Goal: Transaction & Acquisition: Purchase product/service

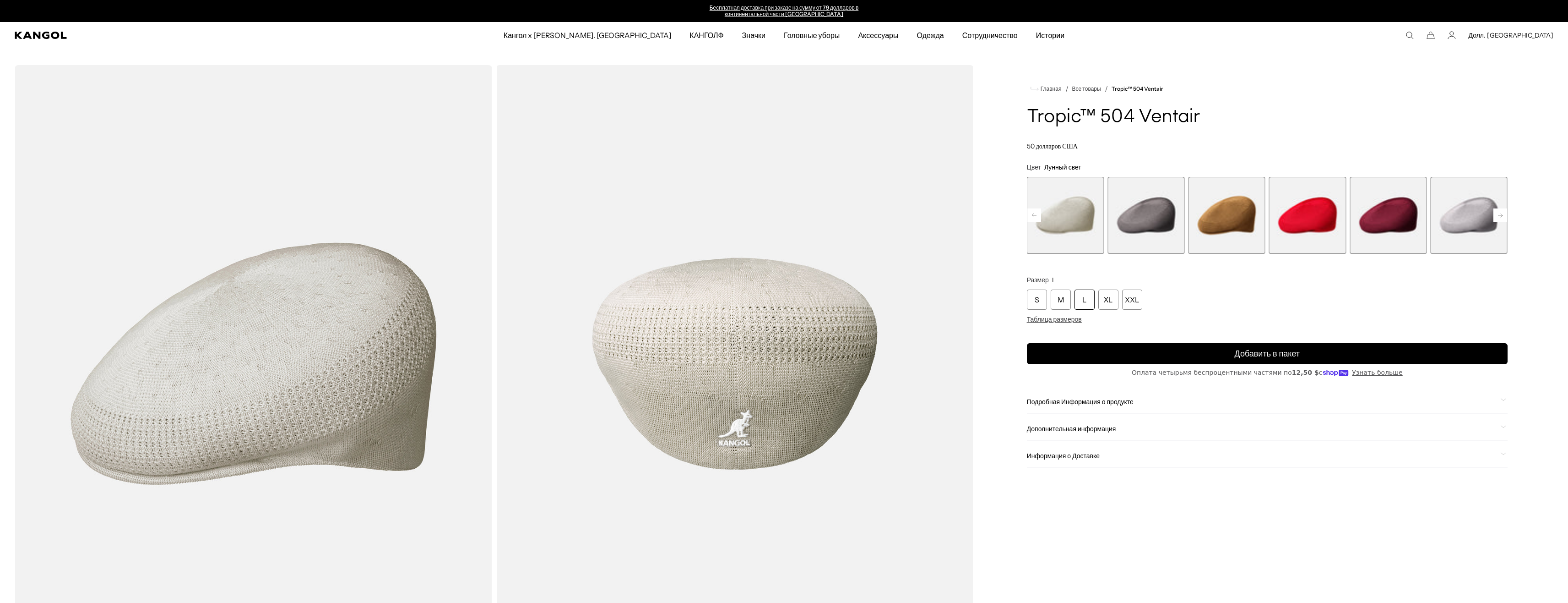
click at [1470, 219] on span "15 из 22" at bounding box center [1469, 215] width 77 height 77
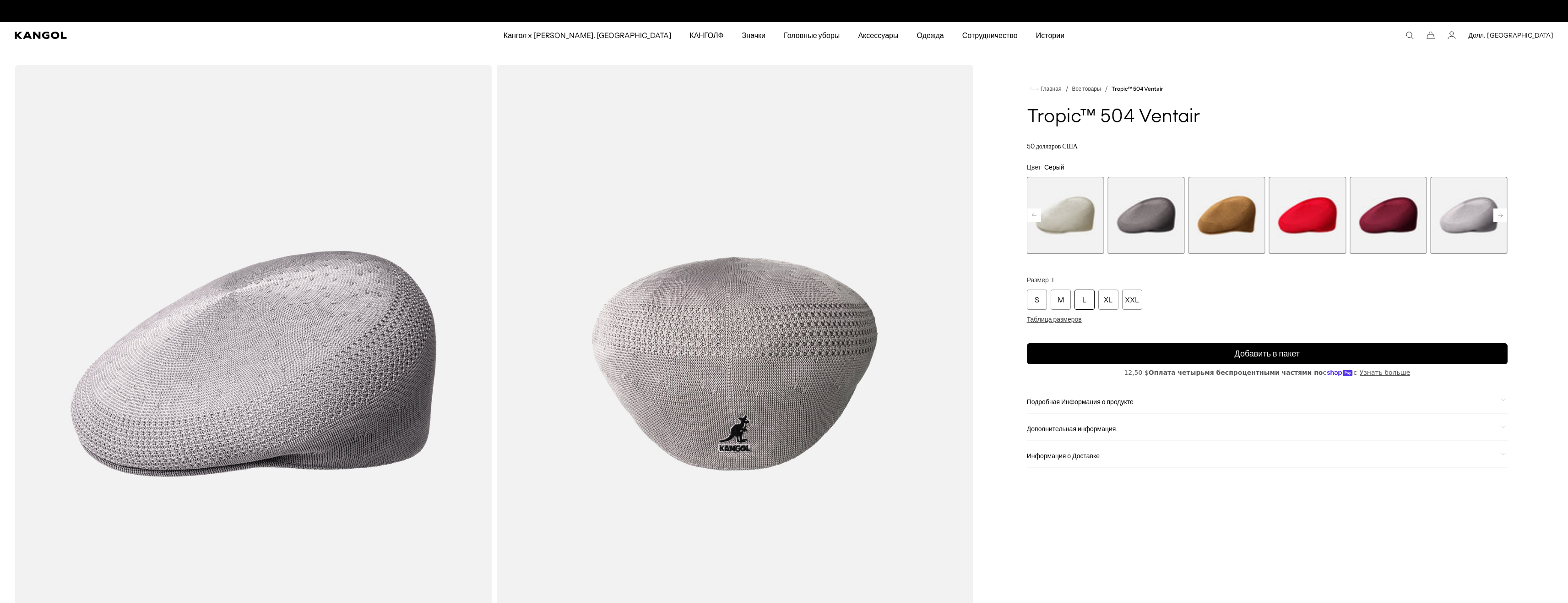
scroll to position [0, 189]
click at [1070, 210] on span "10 из 22" at bounding box center [1065, 215] width 77 height 77
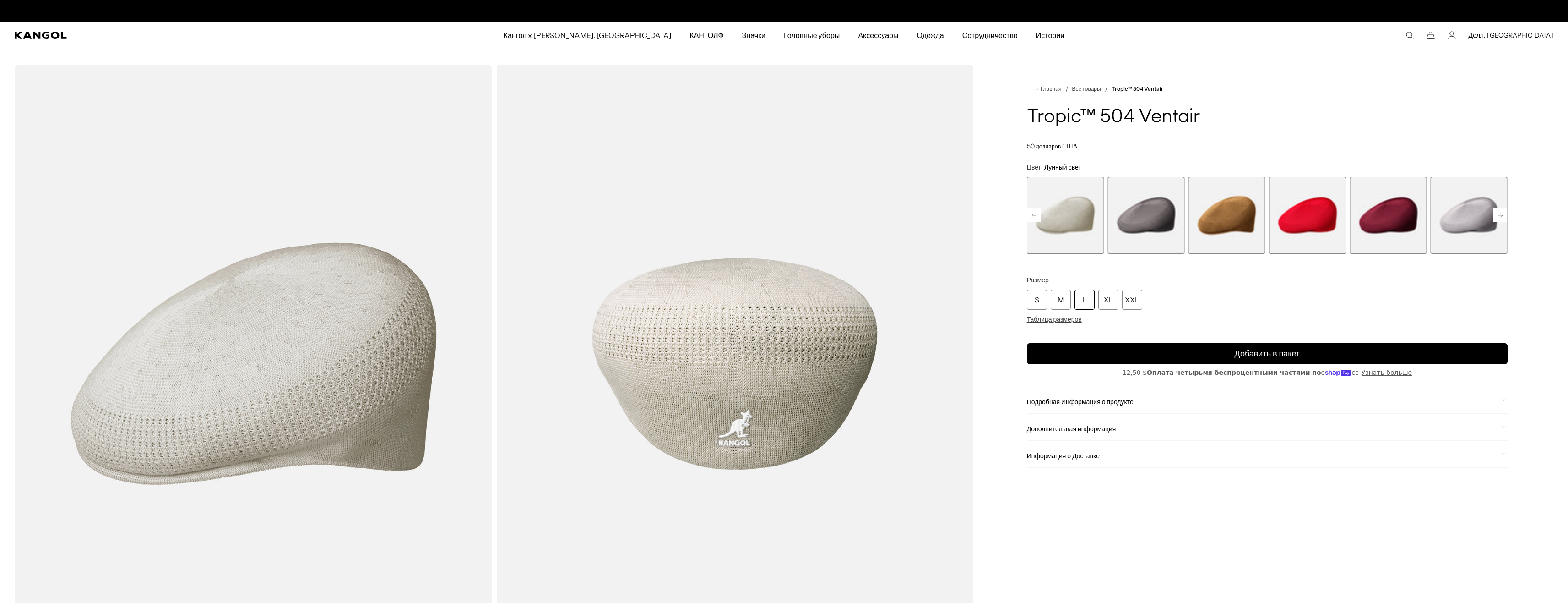
scroll to position [0, 189]
click at [1282, 219] on span "13 из 22" at bounding box center [1307, 215] width 77 height 77
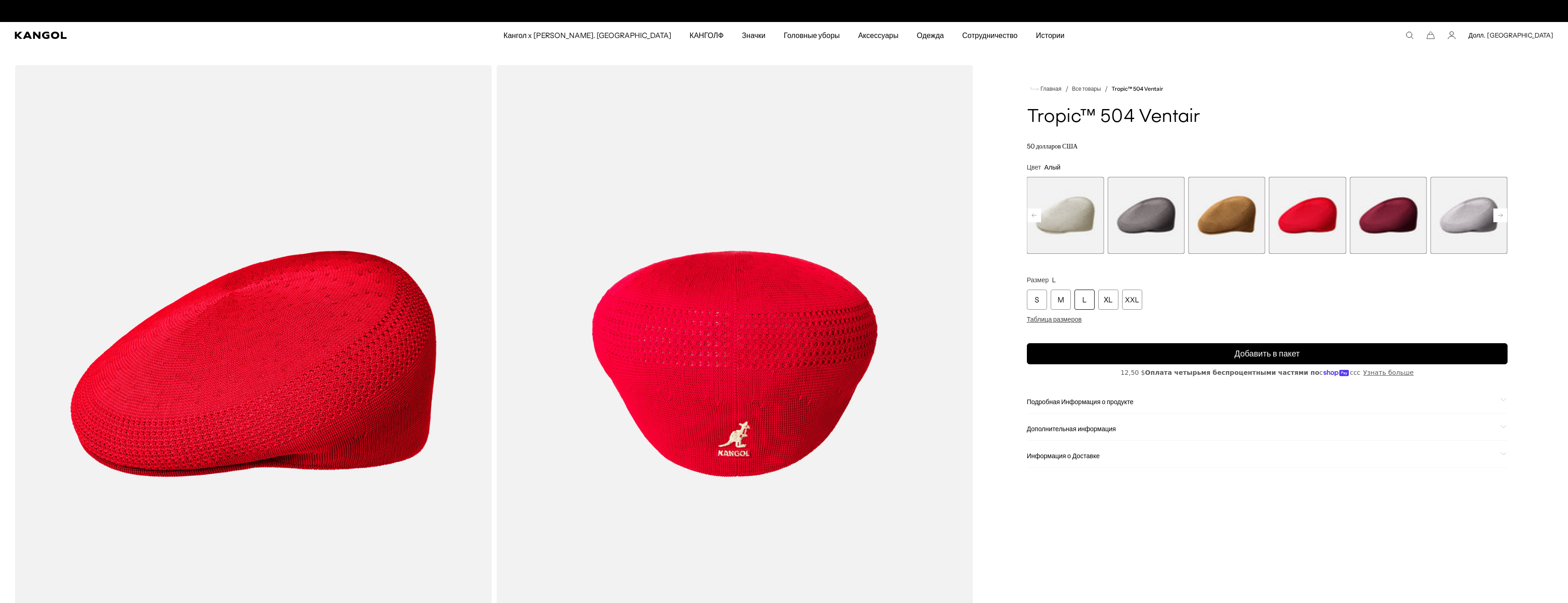
scroll to position [0, 189]
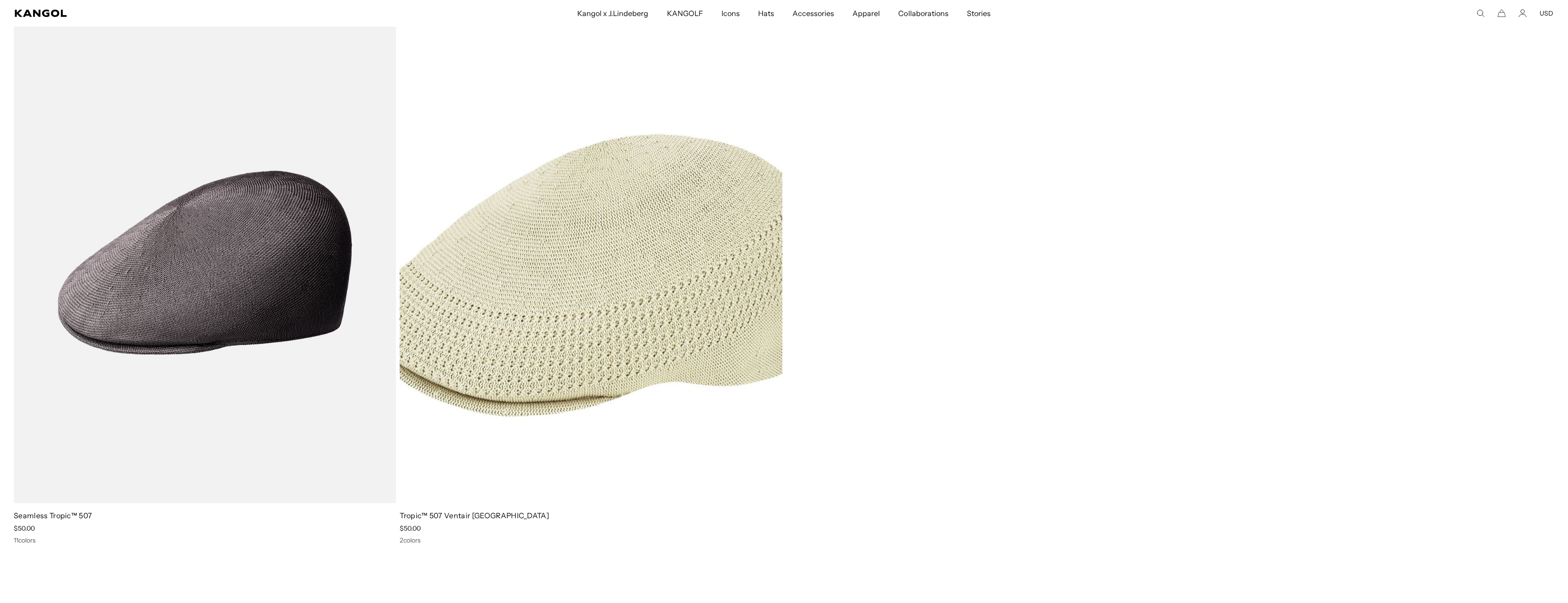
click at [681, 303] on img at bounding box center [591, 263] width 382 height 481
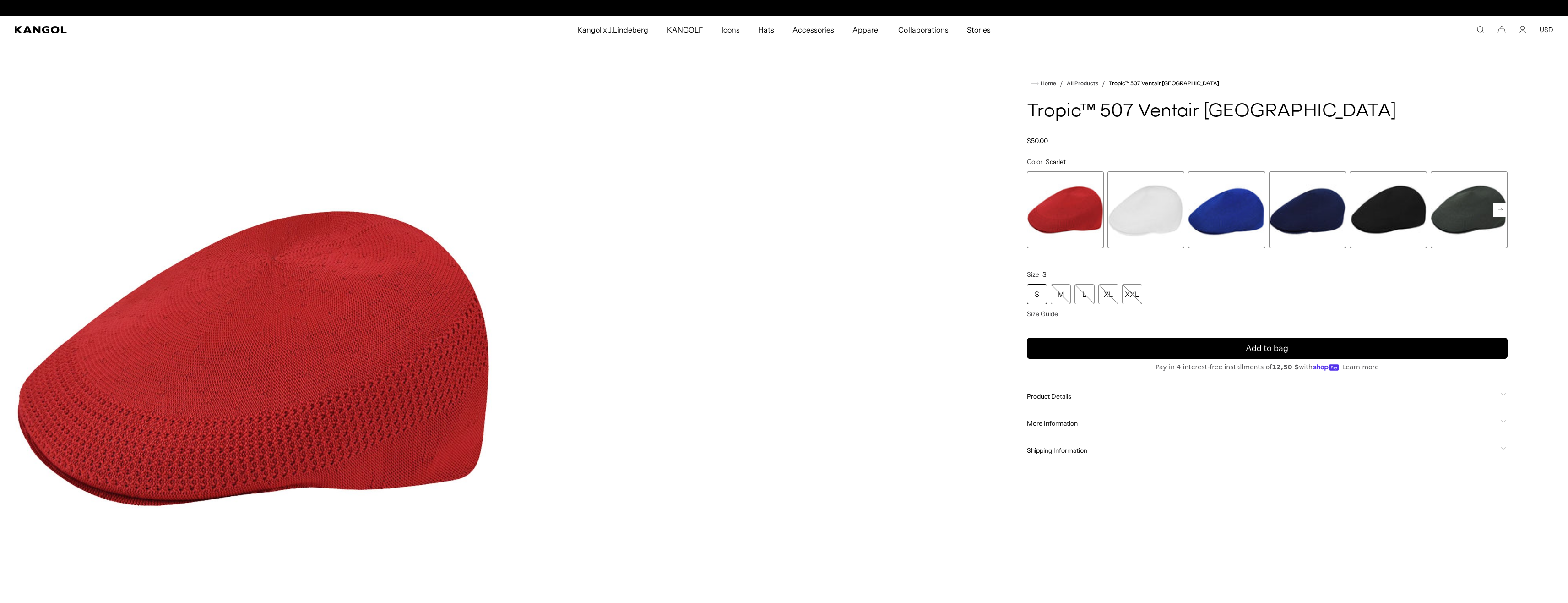
scroll to position [0, 189]
click at [1166, 203] on span "2 of 7" at bounding box center [1146, 210] width 77 height 77
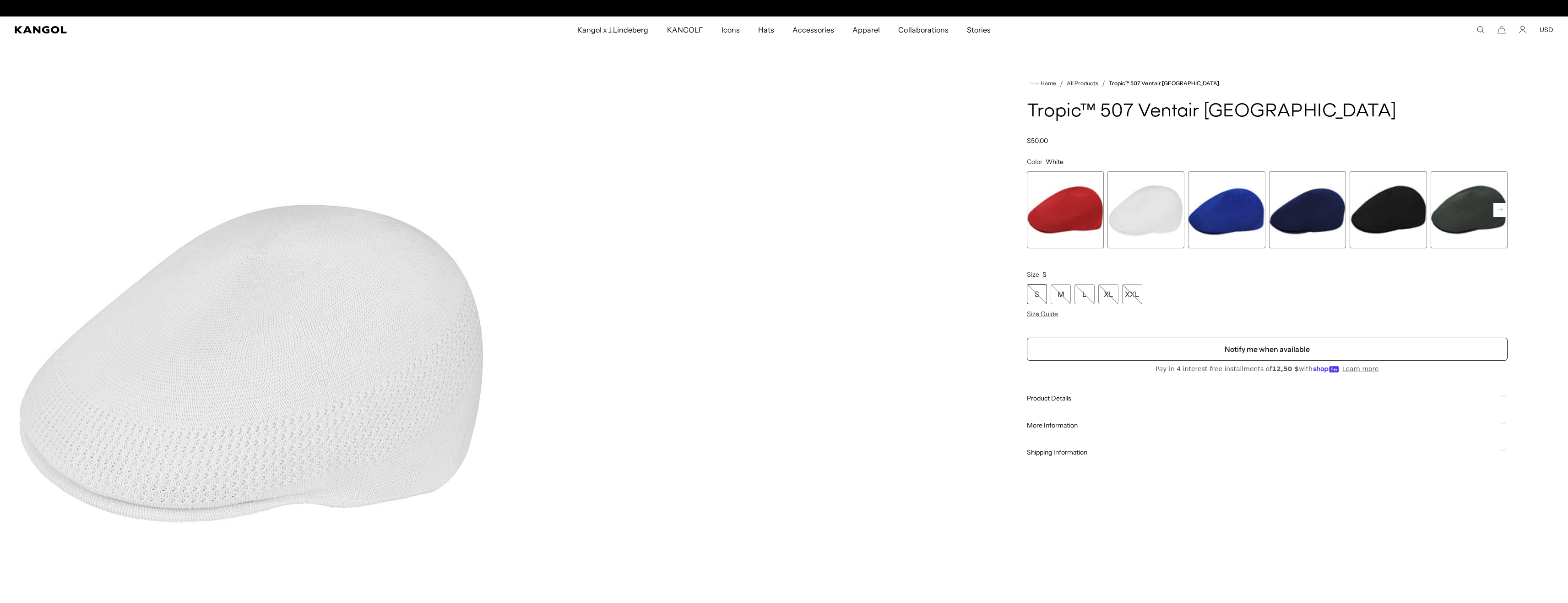
scroll to position [0, 189]
click at [1089, 215] on span "1 of 7" at bounding box center [1065, 210] width 77 height 77
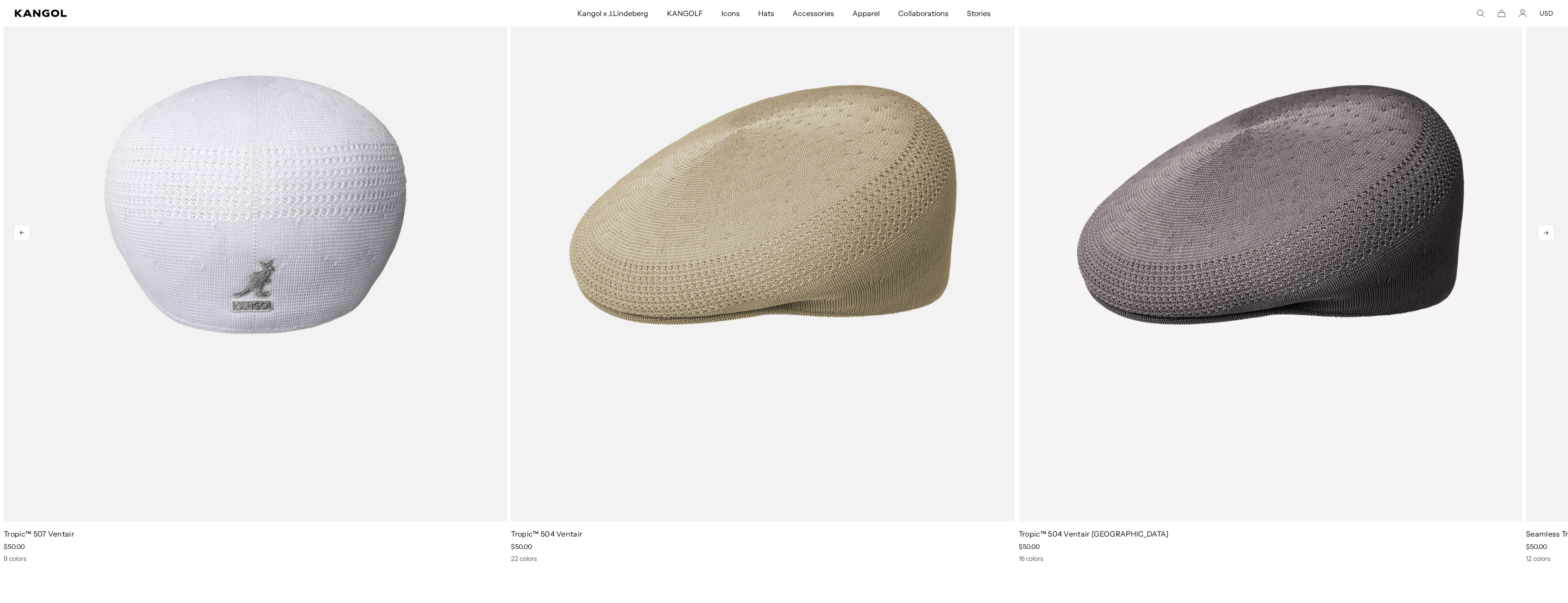
scroll to position [0, 189]
click at [268, 227] on img "1 of 5" at bounding box center [255, 204] width 503 height 633
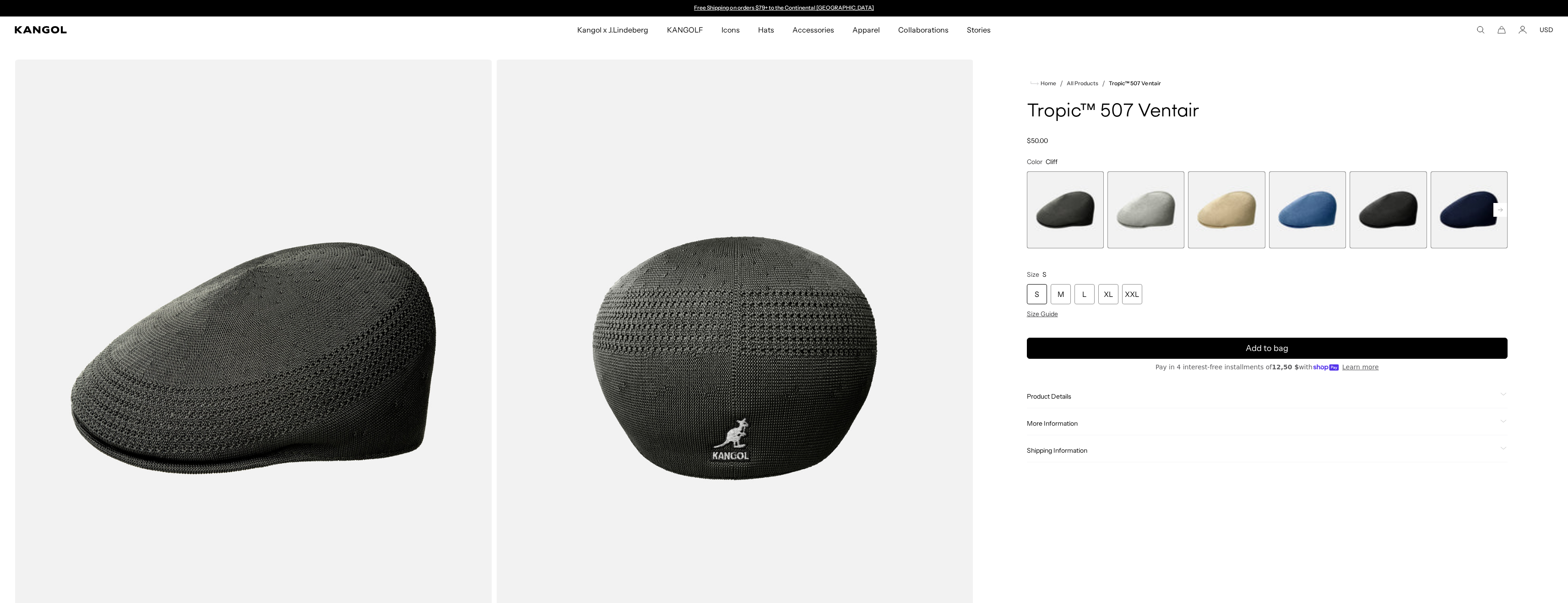
click at [1165, 205] on span "2 of 9" at bounding box center [1146, 210] width 77 height 77
